Goal: Task Accomplishment & Management: Complete application form

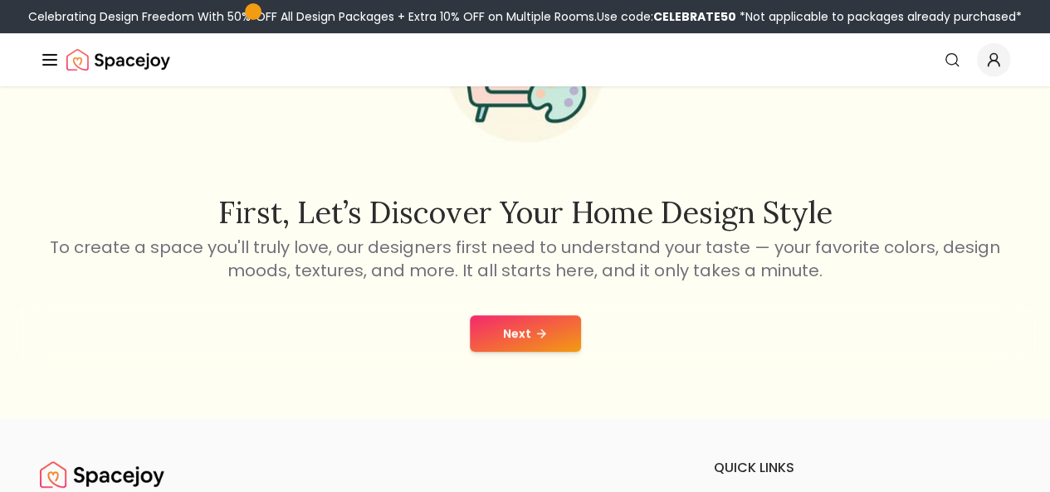
click at [555, 337] on button "Next" at bounding box center [525, 333] width 111 height 37
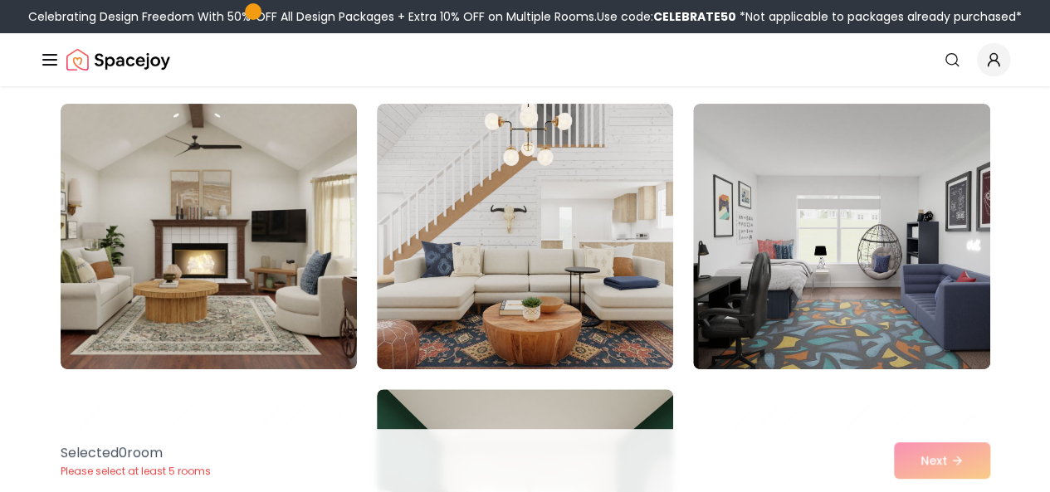
scroll to position [123, 0]
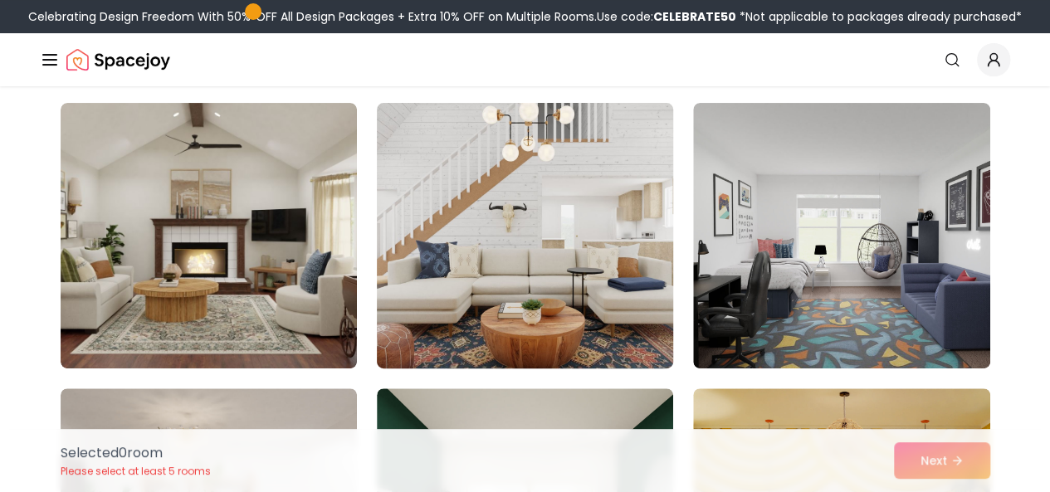
click at [529, 207] on img at bounding box center [524, 235] width 311 height 279
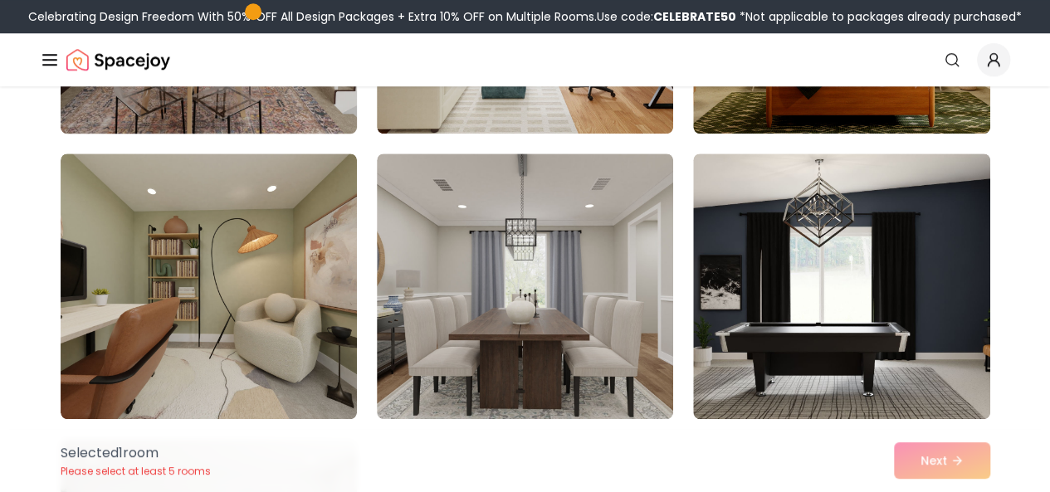
scroll to position [646, 0]
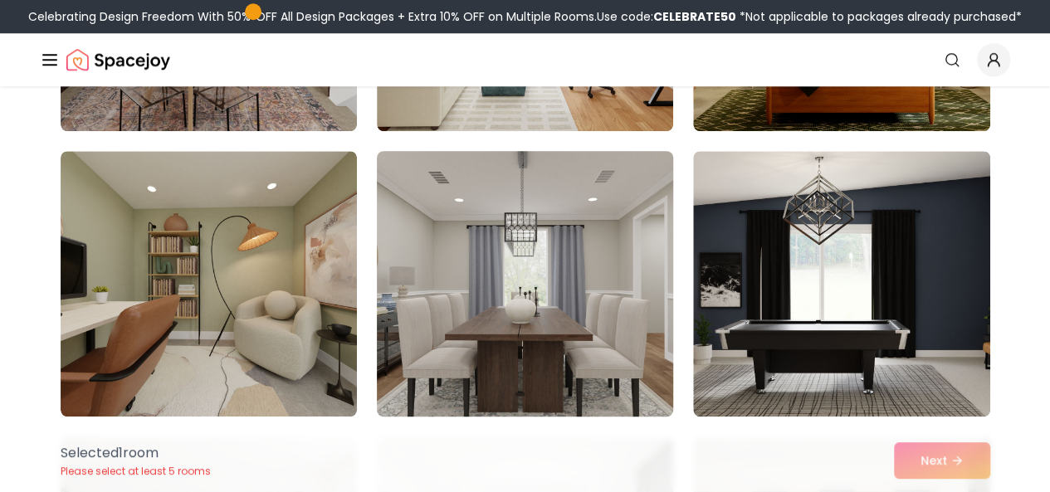
click at [568, 276] on img at bounding box center [524, 283] width 311 height 279
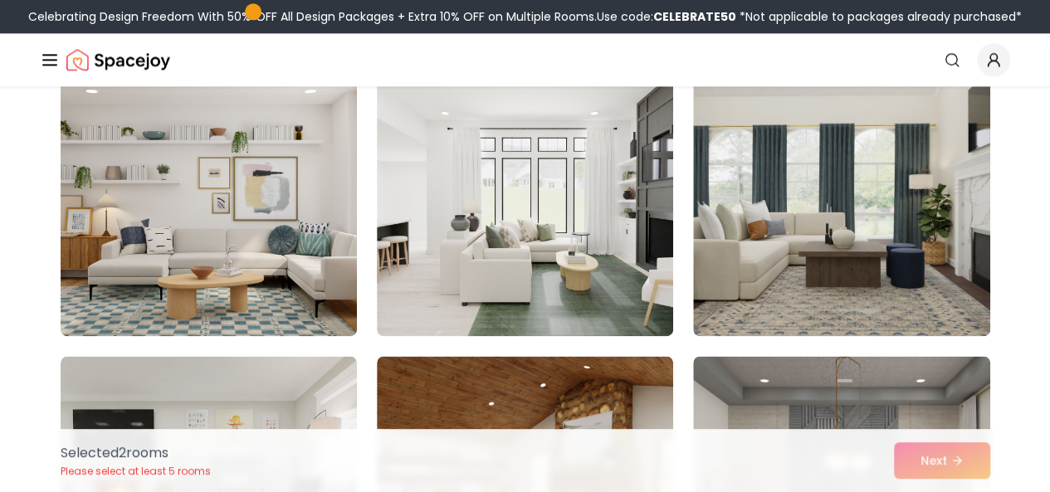
scroll to position [1015, 0]
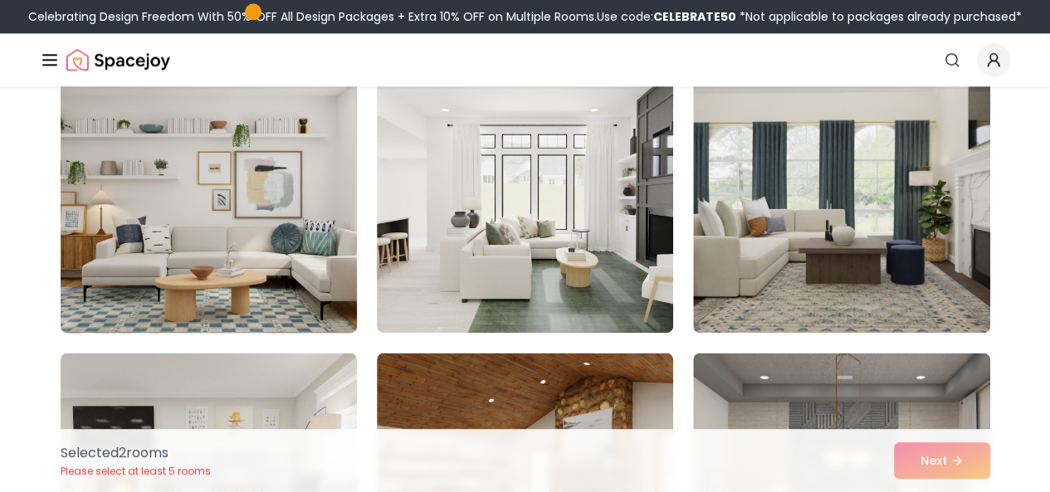
click at [252, 241] on img at bounding box center [208, 200] width 311 height 279
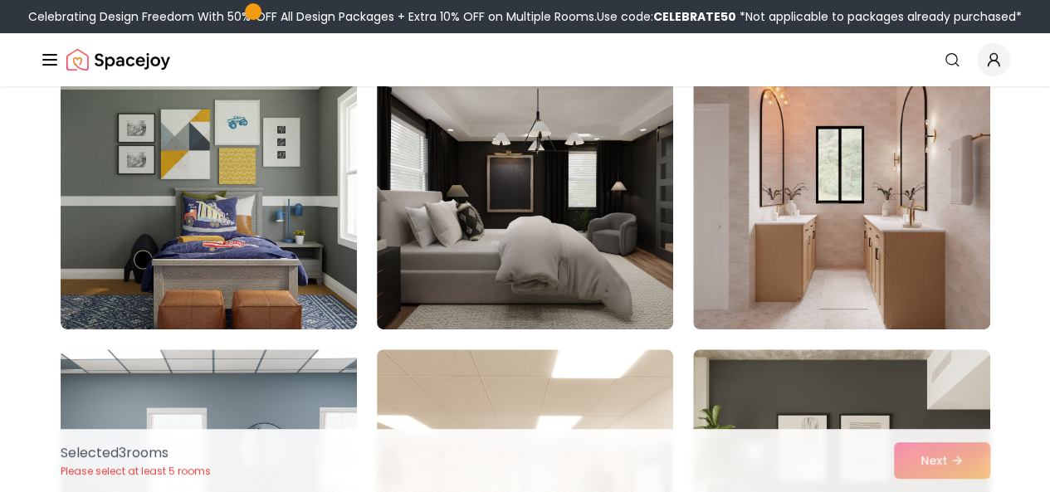
scroll to position [3295, 0]
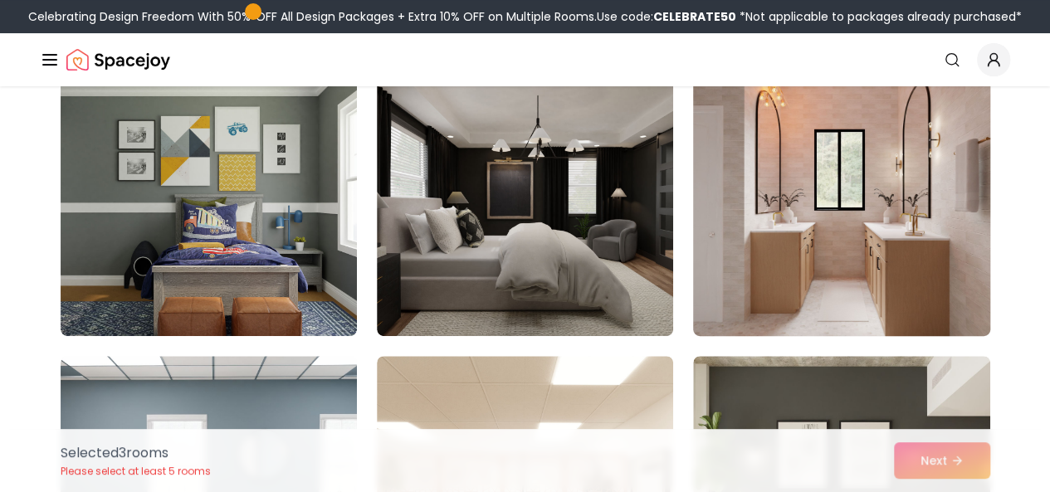
click at [817, 199] on img at bounding box center [840, 203] width 311 height 279
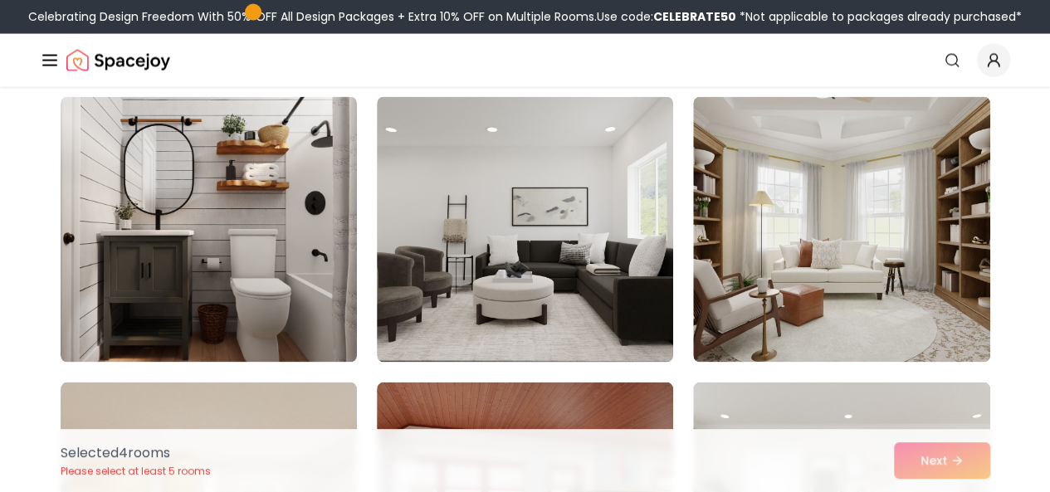
scroll to position [4698, 0]
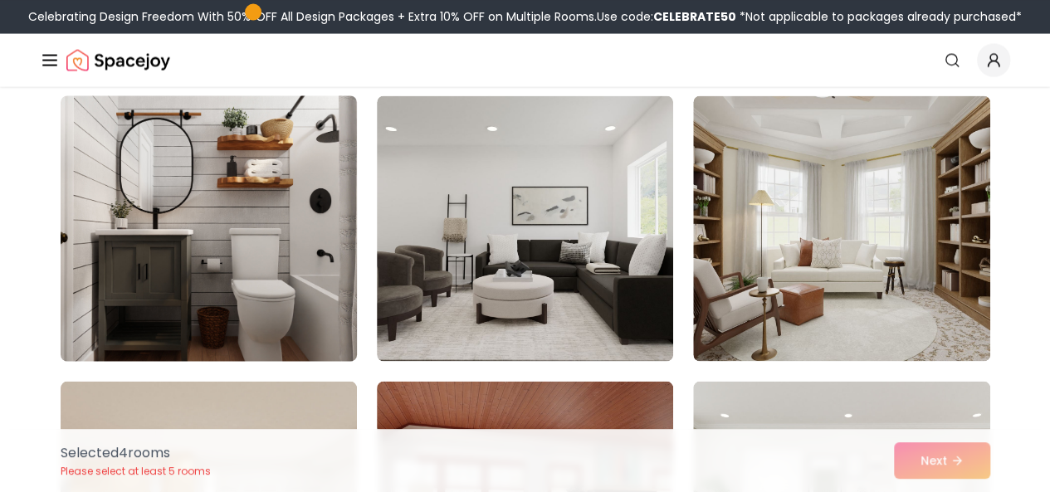
click at [205, 191] on img at bounding box center [208, 228] width 311 height 279
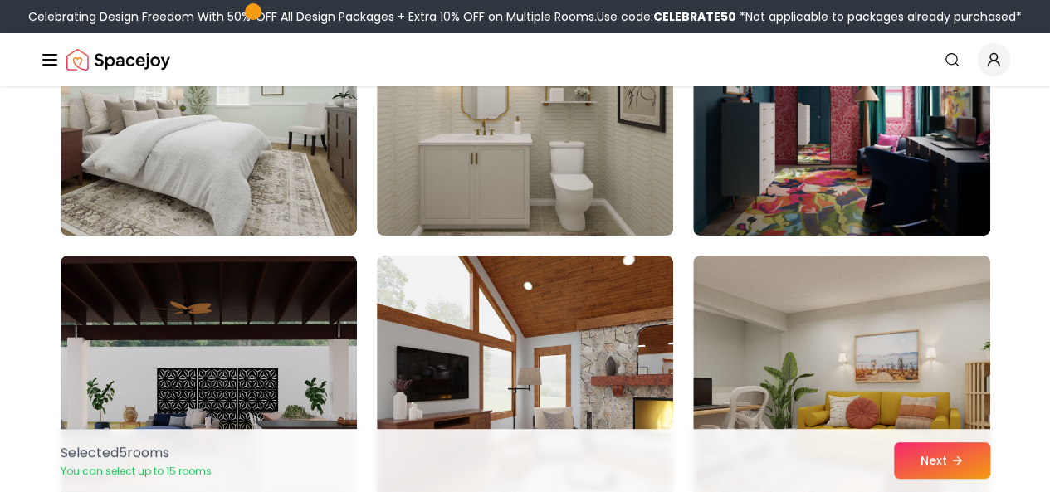
scroll to position [6250, 0]
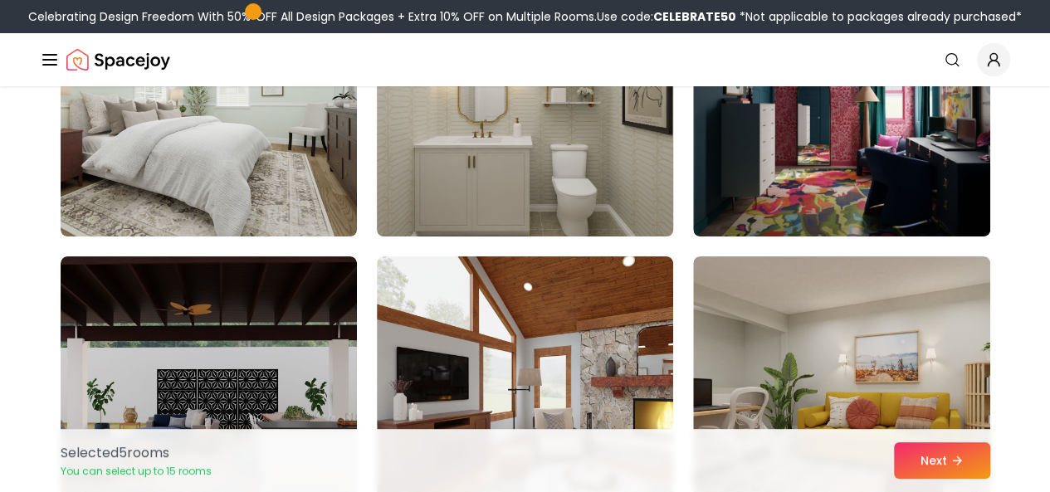
click at [574, 178] on img at bounding box center [524, 103] width 311 height 279
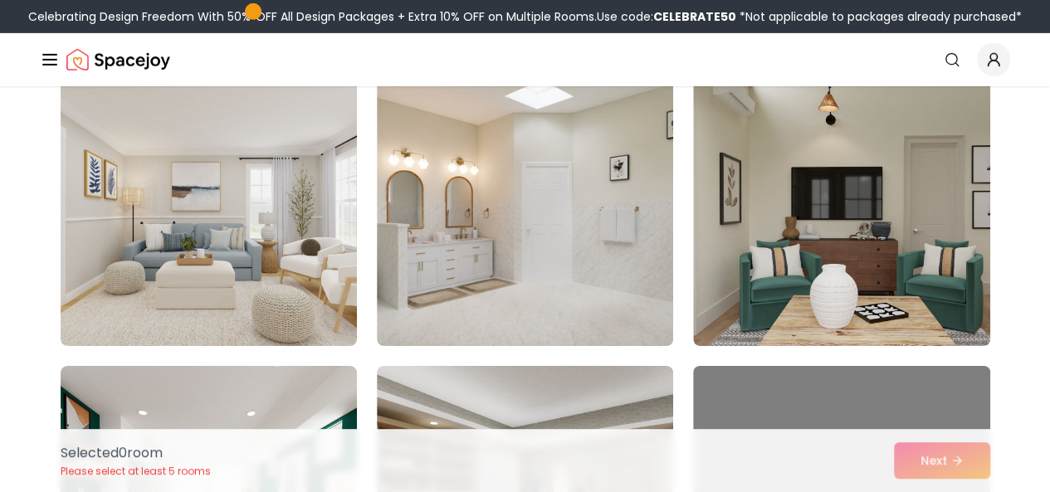
scroll to position [2714, 0]
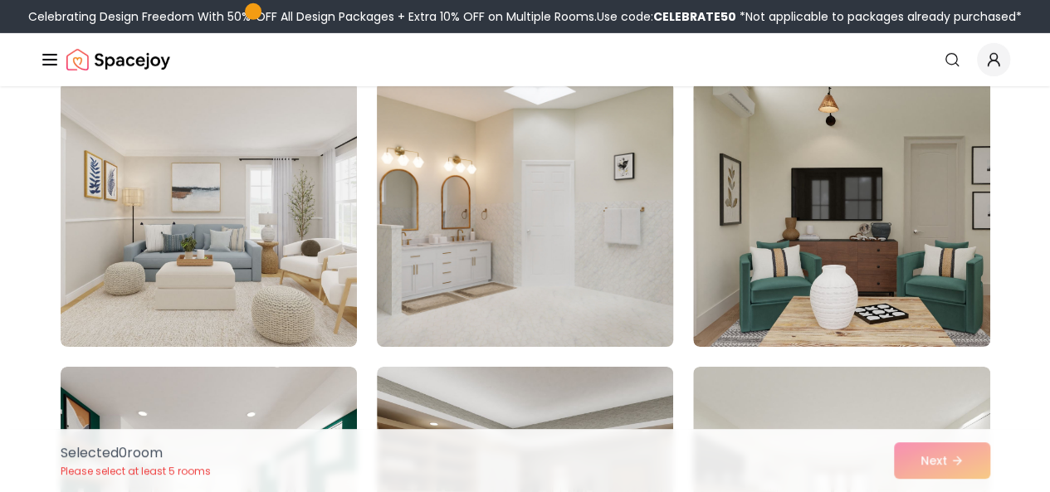
click at [494, 248] on img at bounding box center [524, 214] width 311 height 279
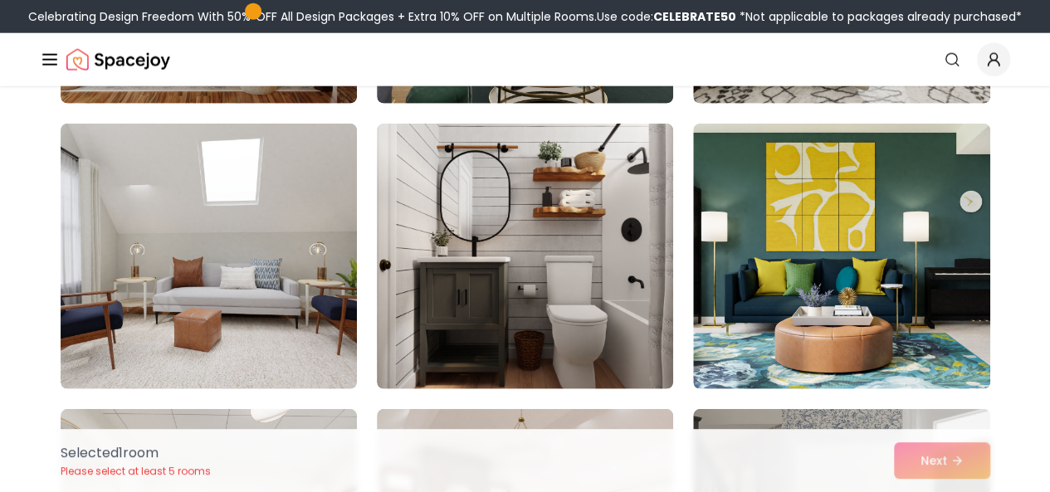
scroll to position [5241, 0]
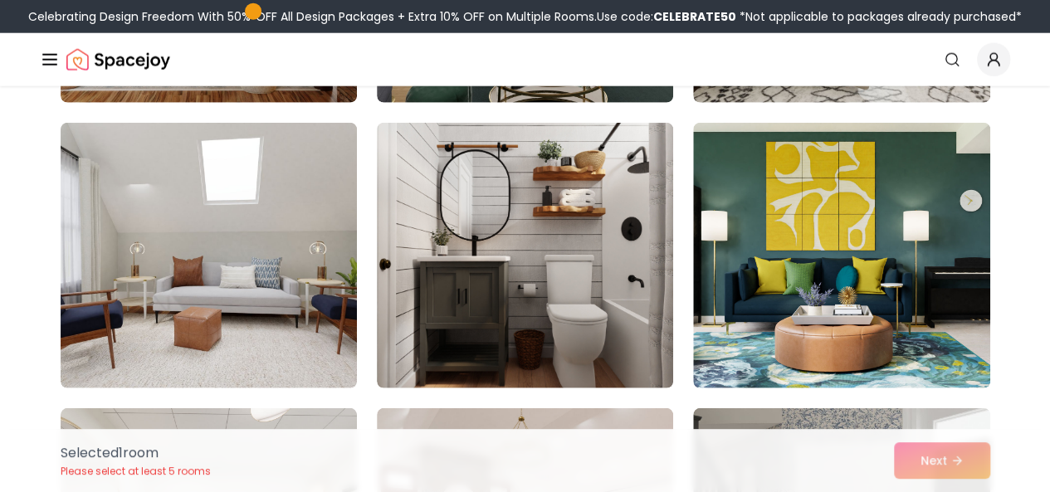
click at [494, 248] on img at bounding box center [525, 256] width 296 height 266
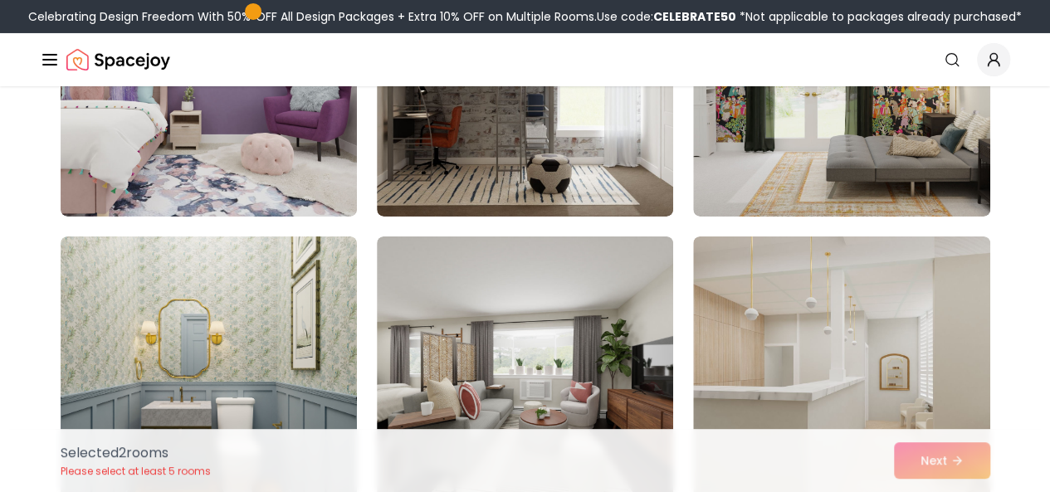
scroll to position [9226, 0]
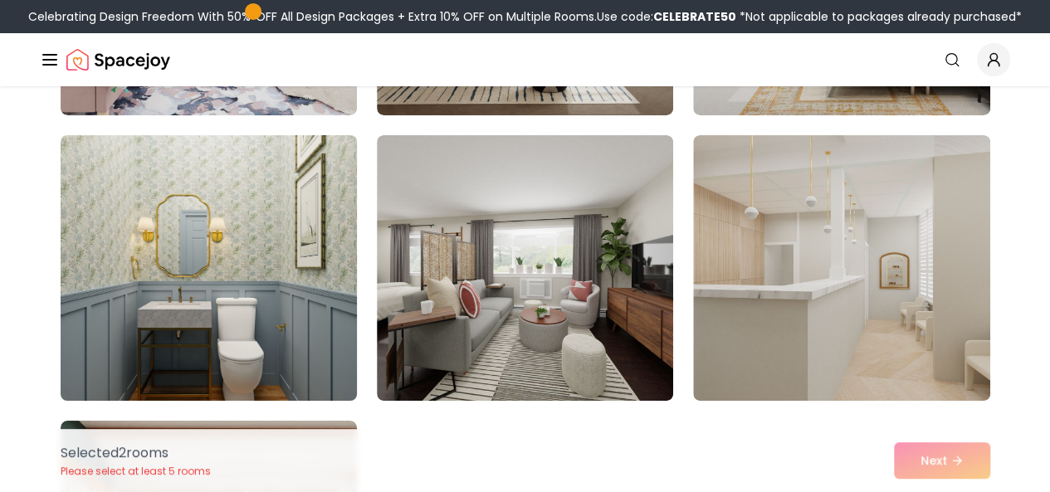
click at [206, 255] on img at bounding box center [208, 268] width 311 height 279
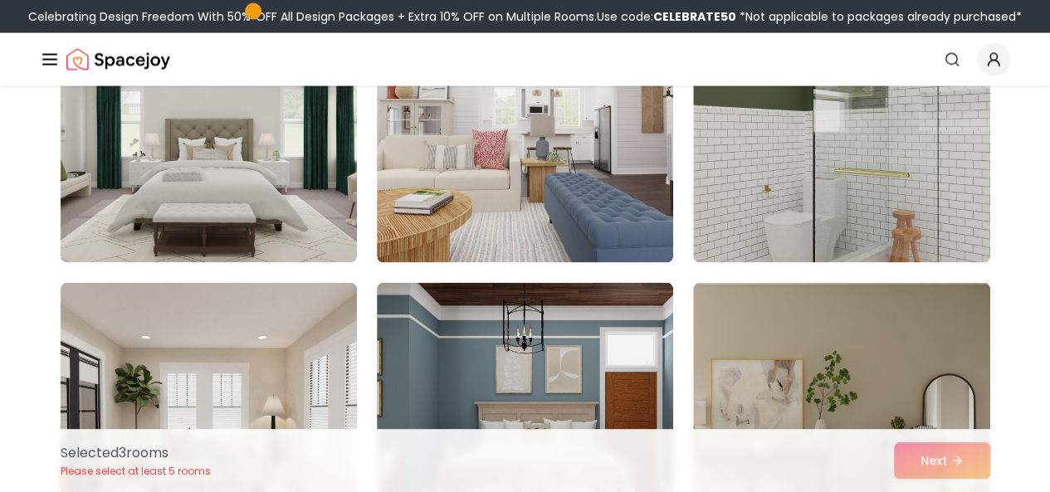
scroll to position [7921, 0]
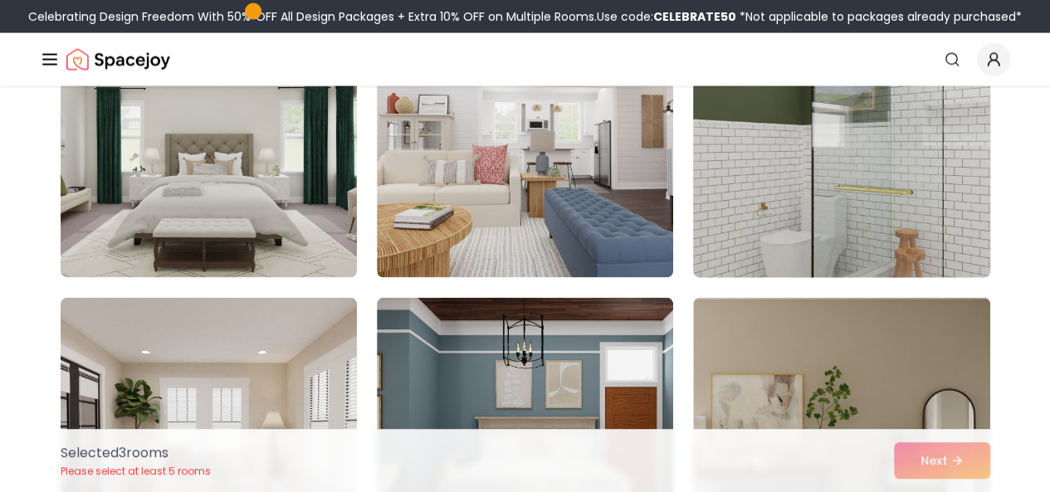
click at [783, 163] on img at bounding box center [840, 145] width 311 height 279
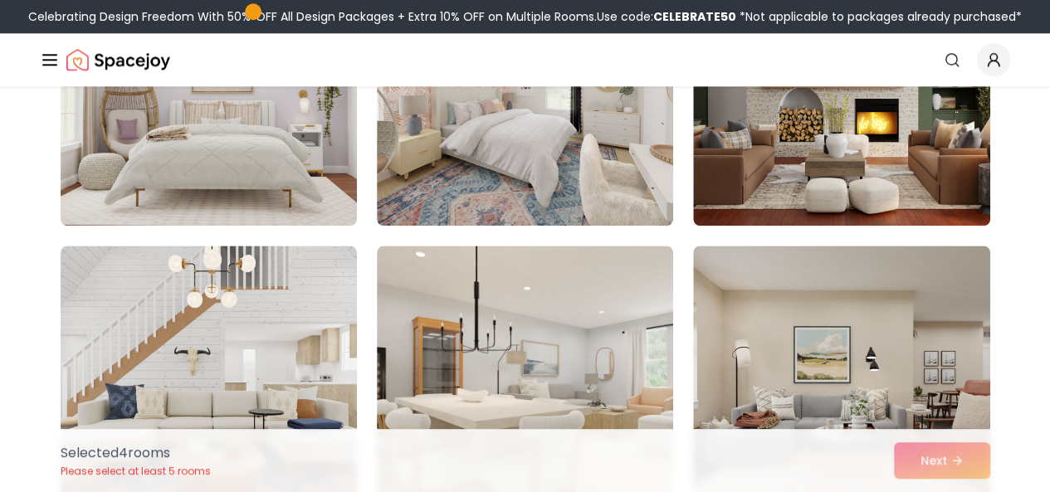
scroll to position [7118, 0]
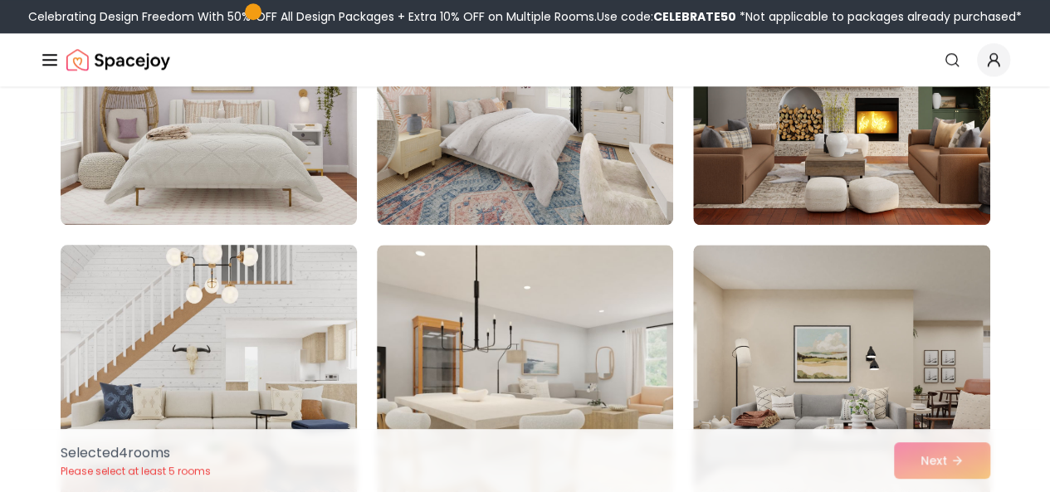
click at [223, 335] on img at bounding box center [208, 377] width 311 height 279
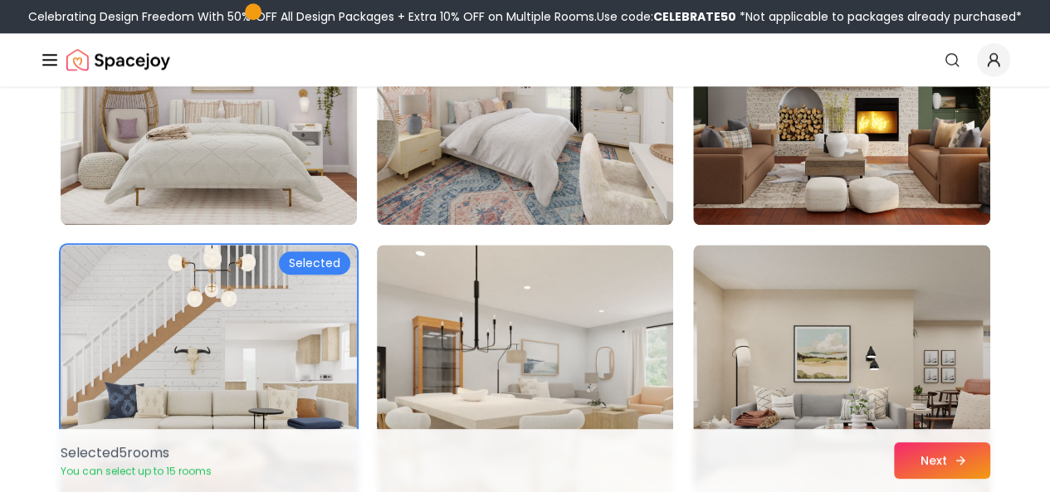
click at [964, 464] on icon at bounding box center [960, 460] width 13 height 13
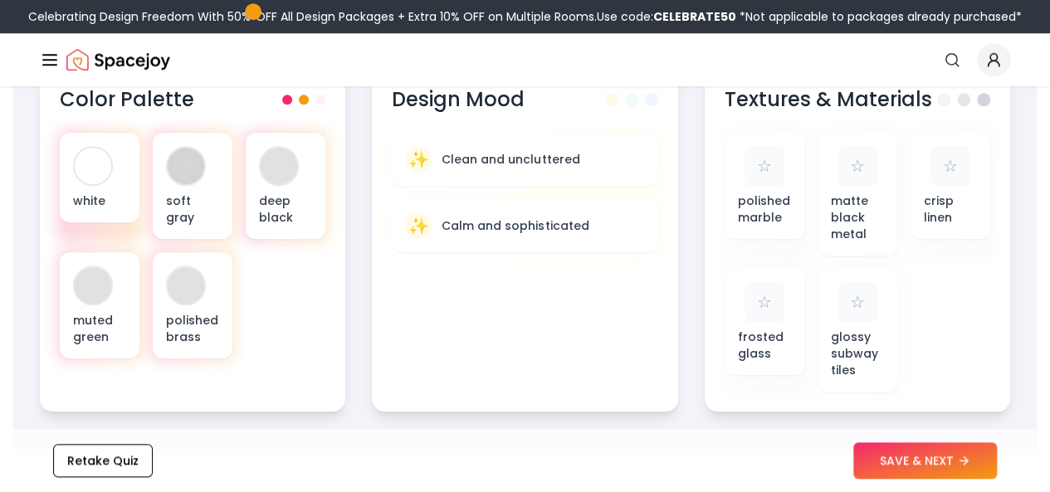
scroll to position [647, 0]
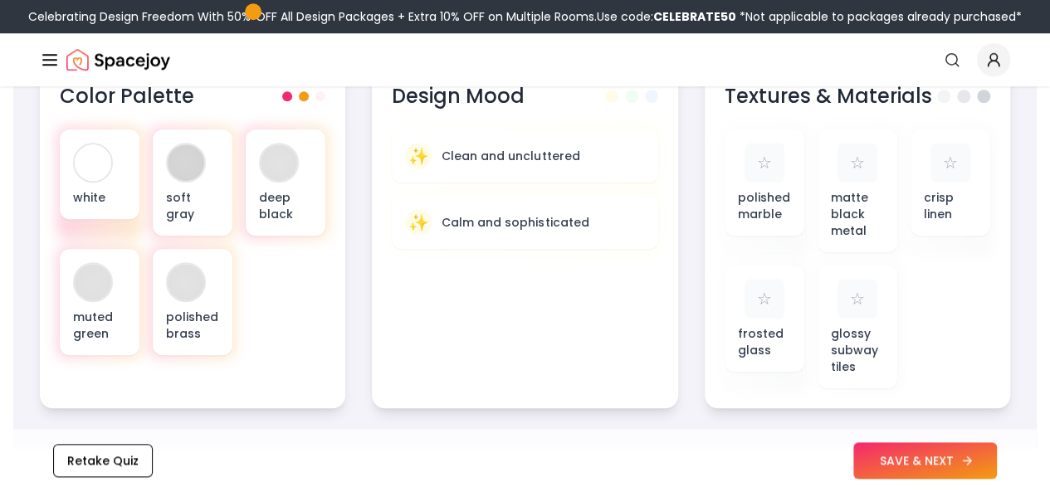
click at [939, 465] on button "SAVE & NEXT" at bounding box center [925, 460] width 144 height 37
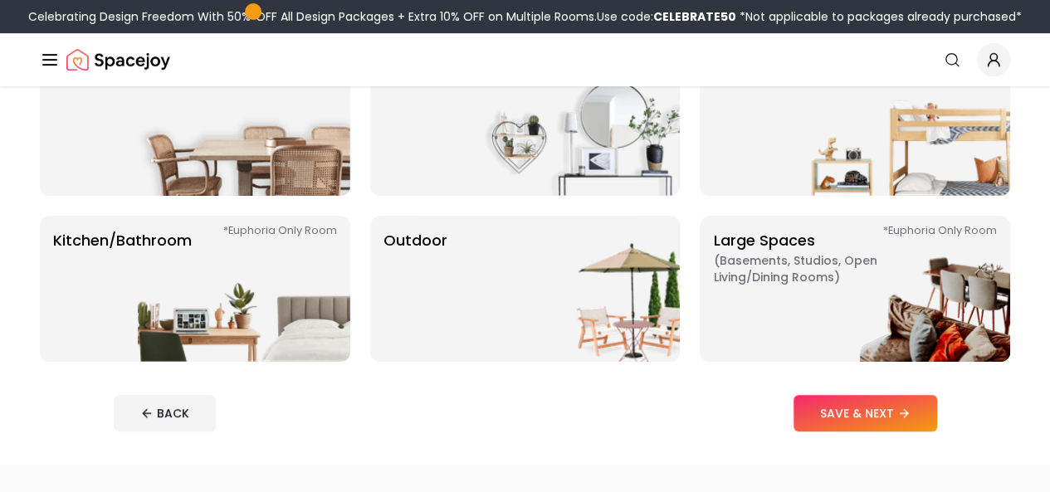
scroll to position [374, 0]
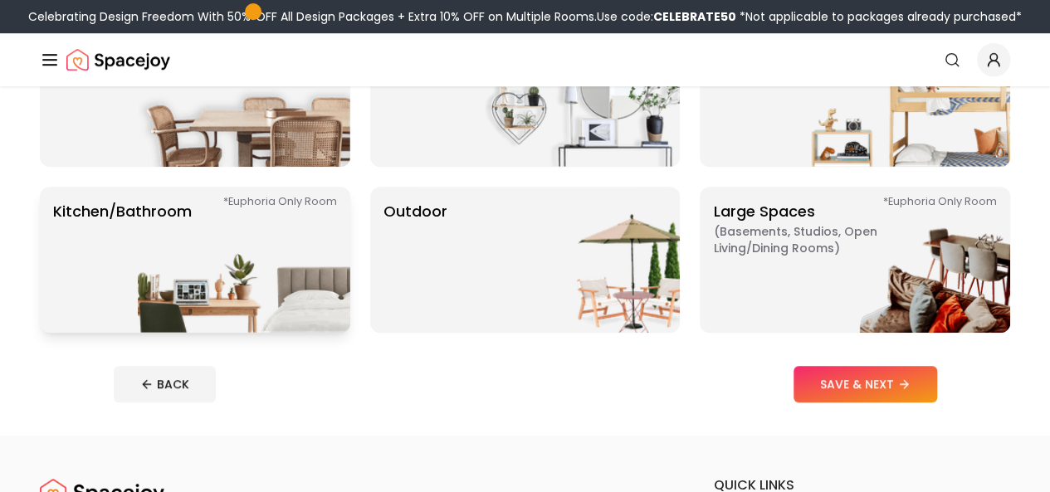
click at [151, 271] on img at bounding box center [244, 260] width 212 height 146
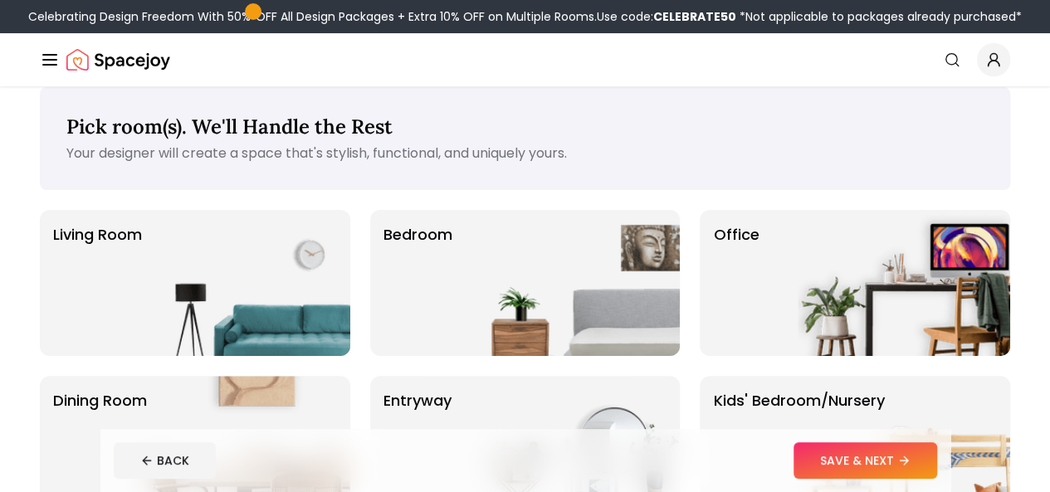
scroll to position [0, 0]
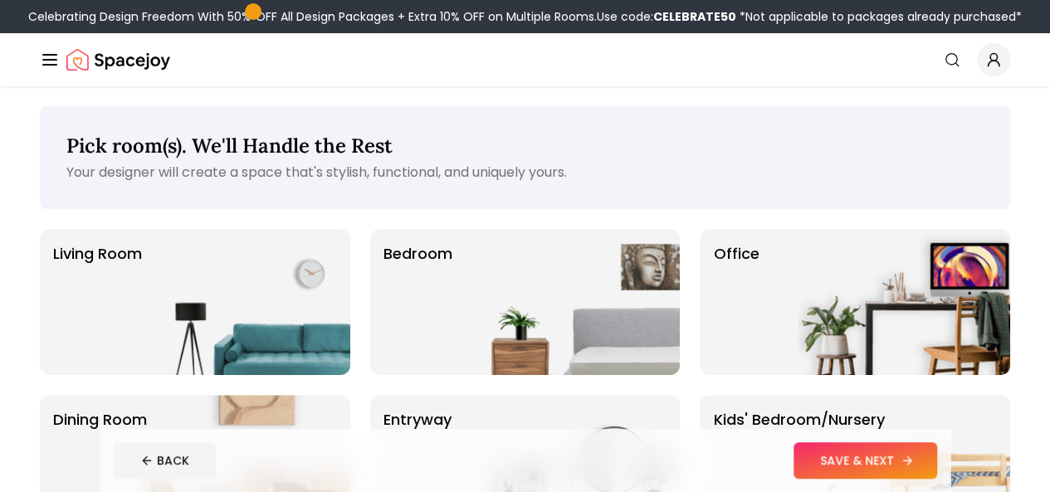
click at [936, 469] on button "SAVE & NEXT" at bounding box center [865, 460] width 144 height 37
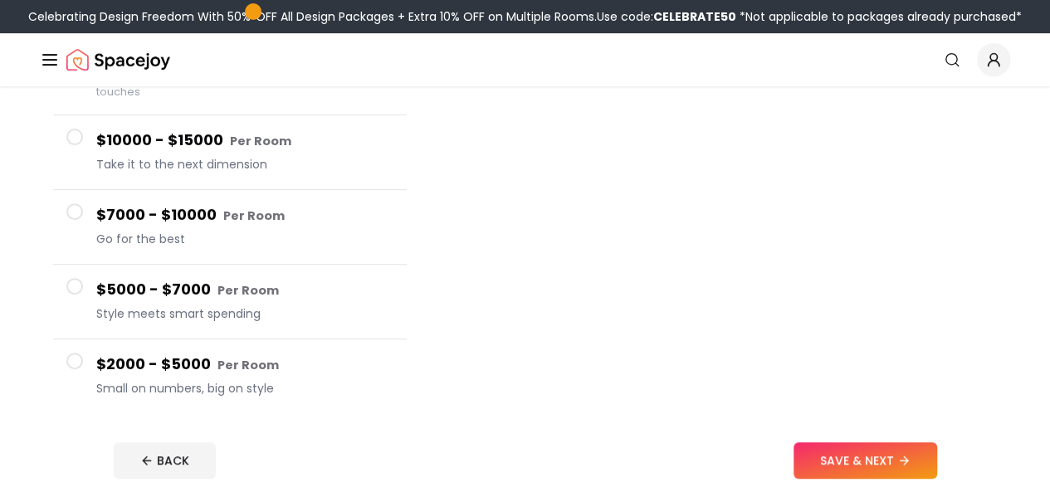
scroll to position [250, 0]
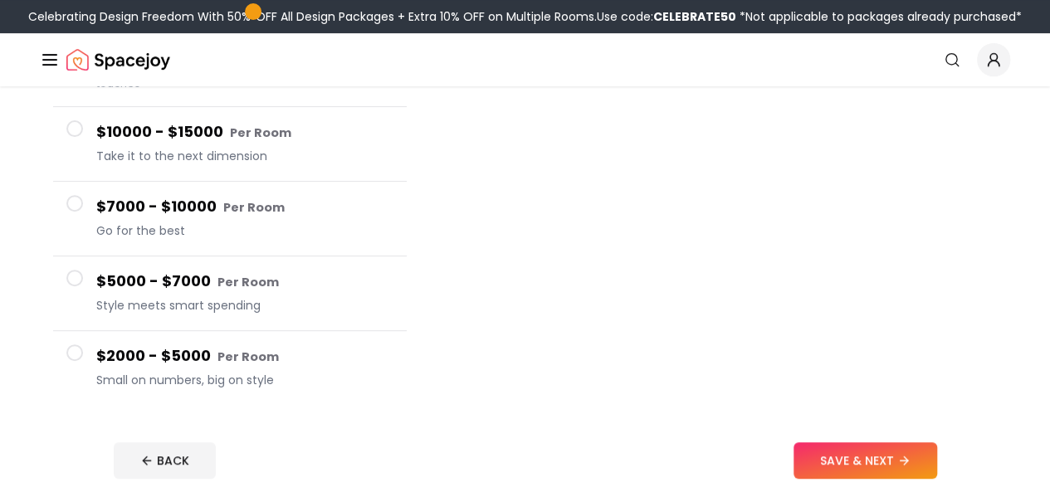
drag, startPoint x: 283, startPoint y: 338, endPoint x: 171, endPoint y: 336, distance: 112.0
click at [171, 344] on h4 "$2000 - $5000 Per Room" at bounding box center [244, 356] width 297 height 24
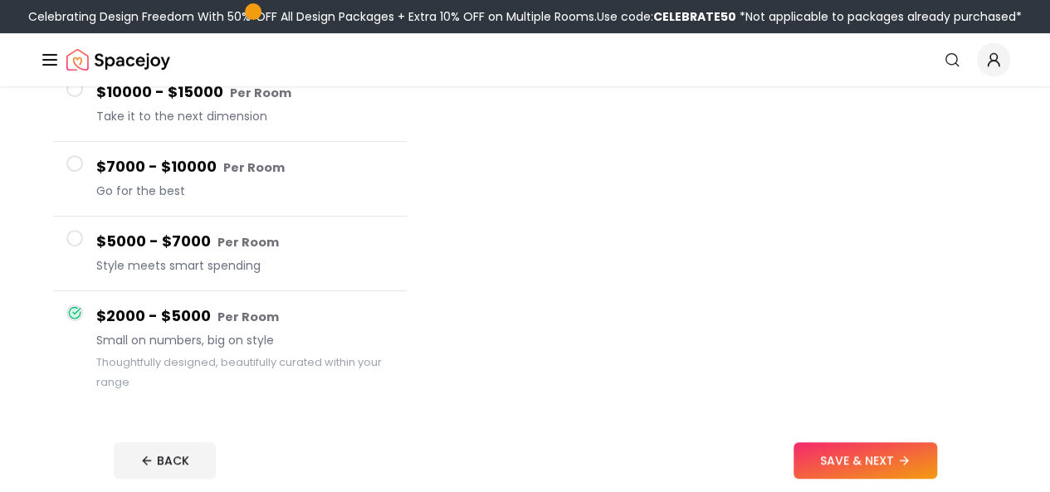
click at [171, 336] on span "Small on numbers, big on style" at bounding box center [244, 340] width 297 height 17
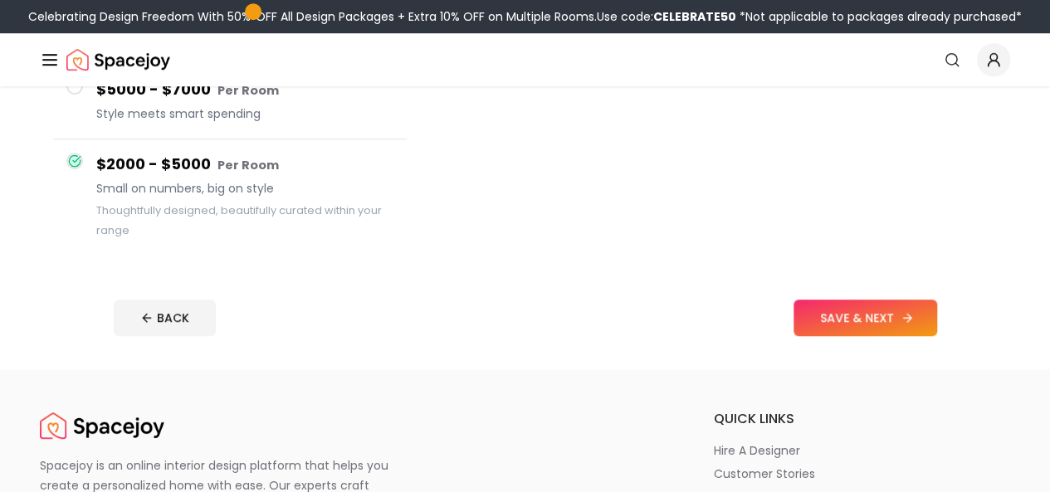
click at [919, 324] on button "SAVE & NEXT" at bounding box center [865, 318] width 144 height 37
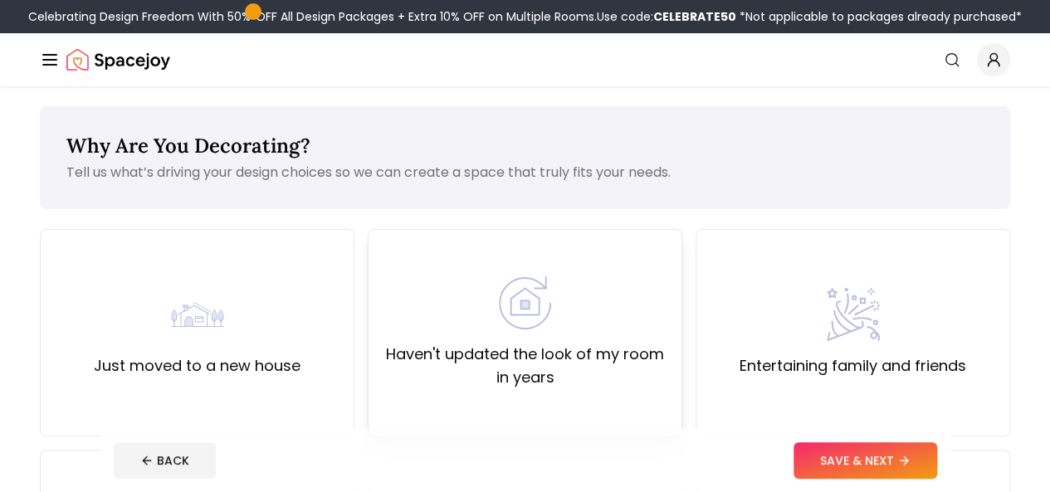
click at [581, 299] on div "Haven't updated the look of my room in years" at bounding box center [525, 332] width 286 height 113
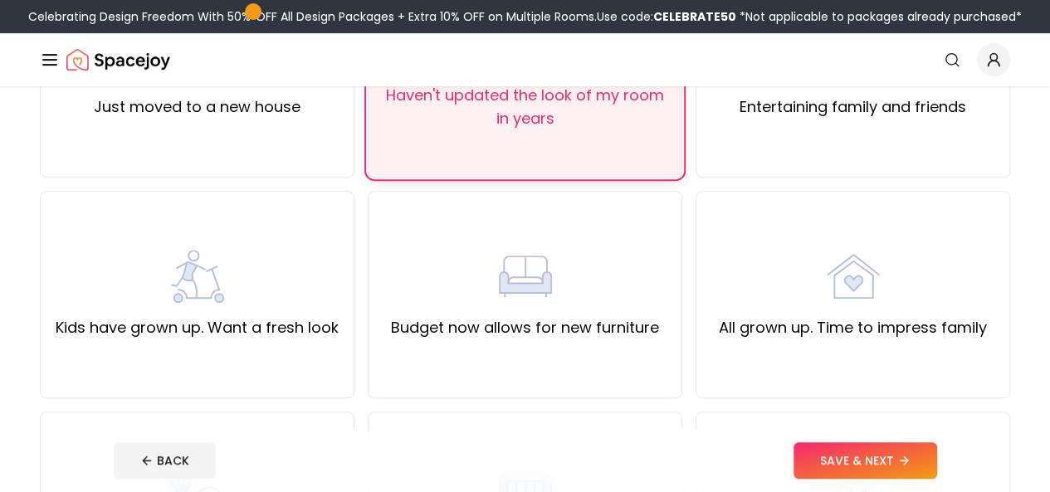
scroll to position [264, 0]
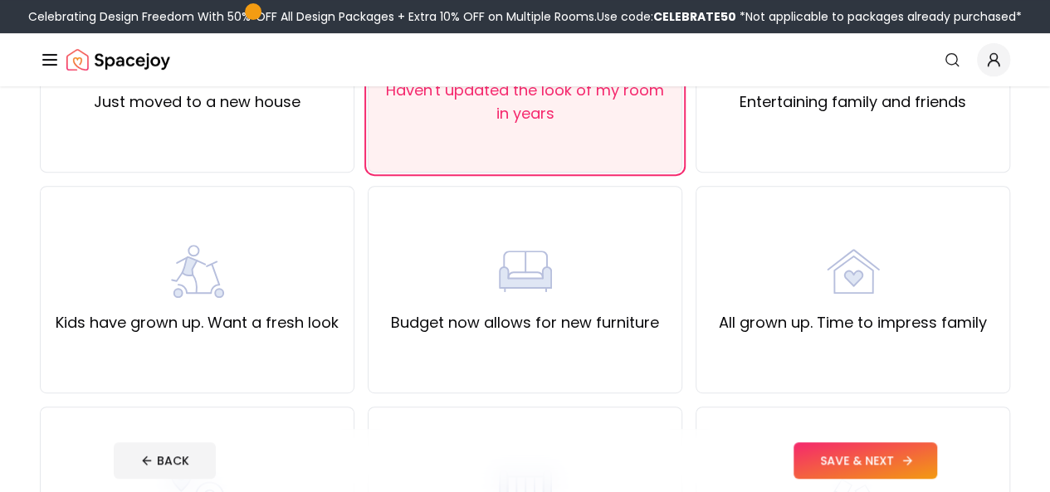
click at [910, 451] on button "SAVE & NEXT" at bounding box center [865, 460] width 144 height 37
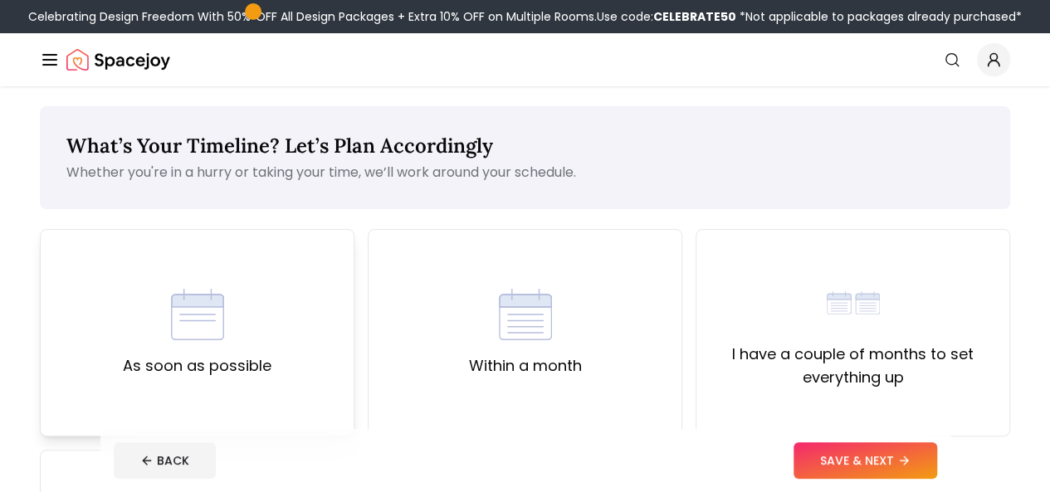
click at [261, 365] on label "As soon as possible" at bounding box center [197, 365] width 149 height 23
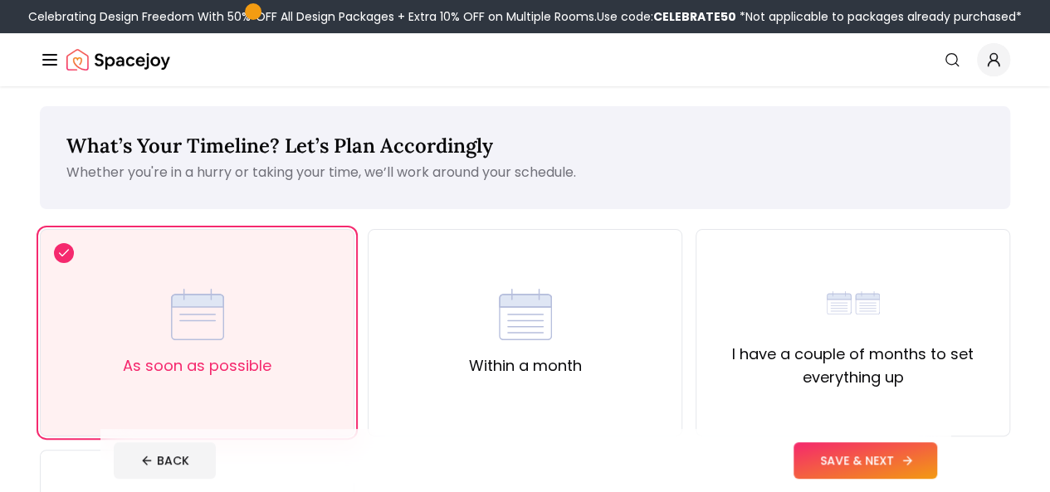
click at [930, 471] on button "SAVE & NEXT" at bounding box center [865, 460] width 144 height 37
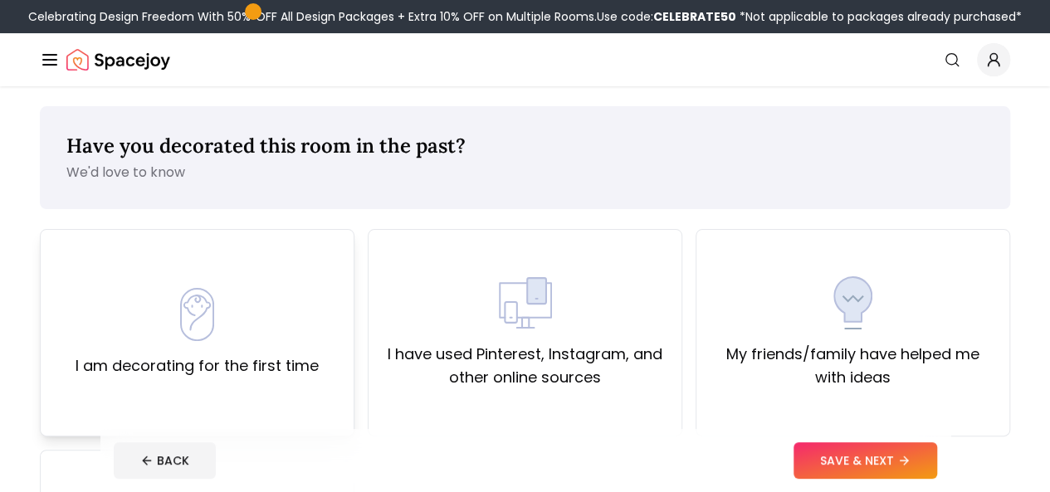
click at [251, 348] on div "I am decorating for the first time" at bounding box center [197, 333] width 243 height 90
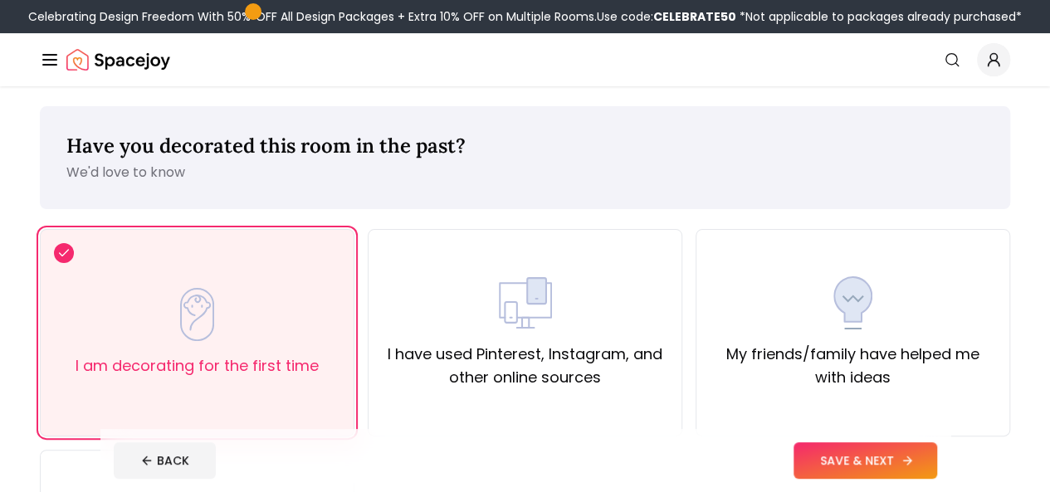
click at [914, 466] on icon at bounding box center [906, 460] width 13 height 13
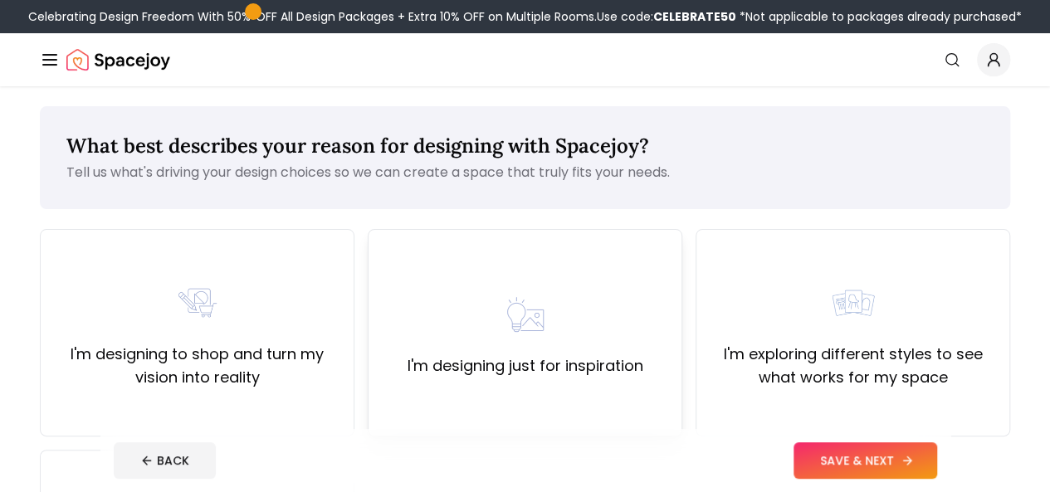
click at [480, 354] on div "I'm designing just for inspiration" at bounding box center [525, 333] width 236 height 90
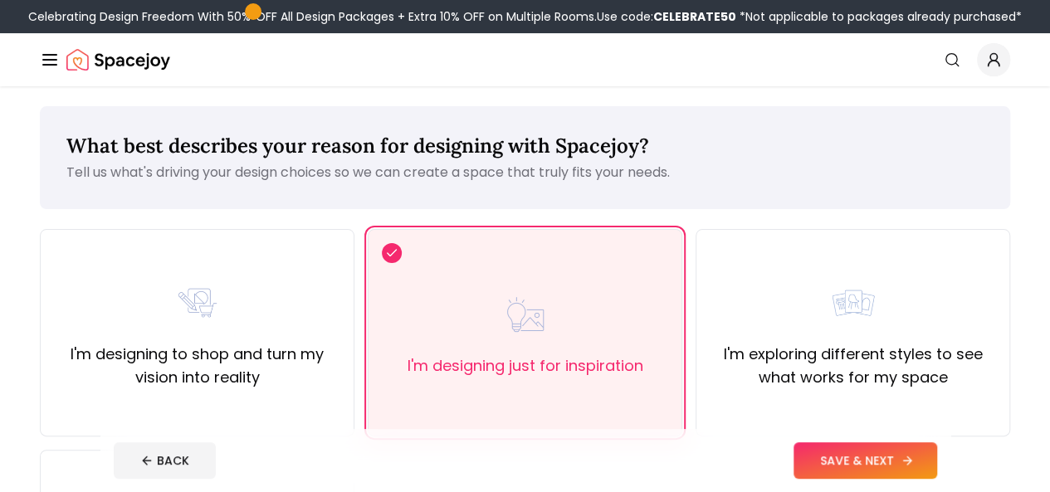
click at [916, 457] on button "SAVE & NEXT" at bounding box center [865, 460] width 144 height 37
